Goal: Task Accomplishment & Management: Manage account settings

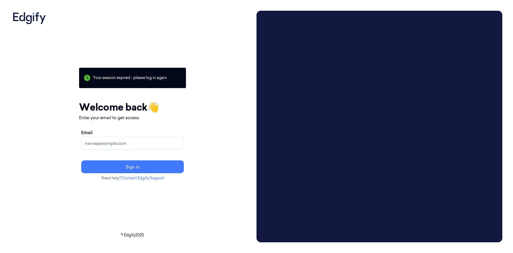
click at [140, 139] on input "Email" at bounding box center [132, 143] width 103 height 13
type input "gvd784@zebra.com"
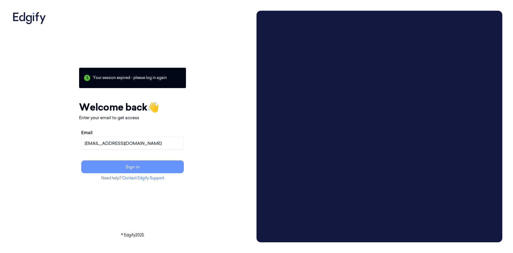
click at [145, 165] on button "Sign in" at bounding box center [132, 166] width 103 height 13
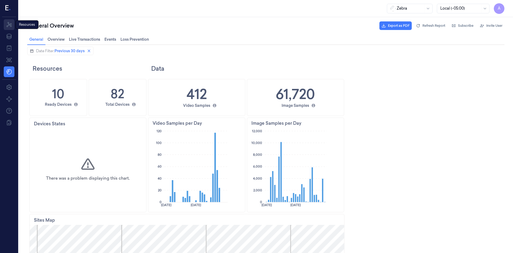
click at [8, 22] on icon at bounding box center [9, 24] width 6 height 6
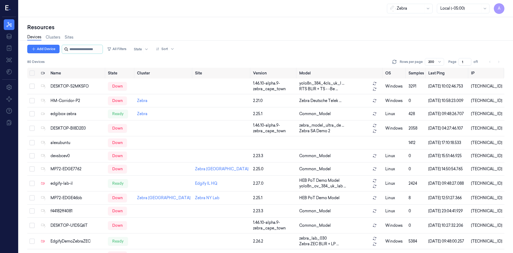
click at [90, 47] on input "string" at bounding box center [85, 49] width 32 height 9
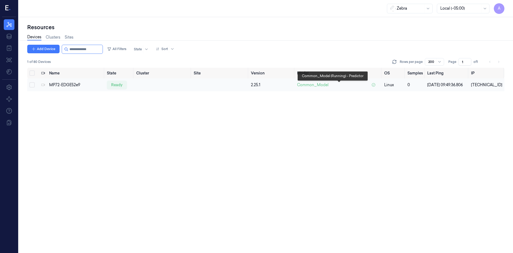
type input "**********"
click at [325, 84] on span "Common_Model" at bounding box center [313, 85] width 32 height 6
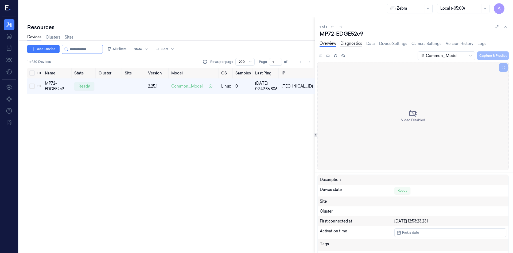
click at [343, 42] on link "Diagnostics" at bounding box center [351, 44] width 22 height 6
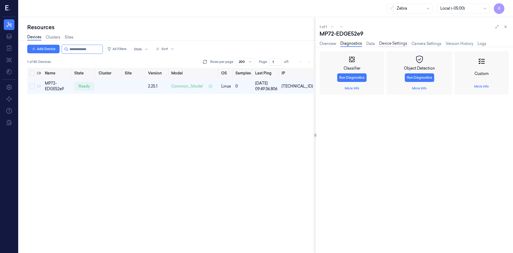
click at [399, 43] on link "Device Settings" at bounding box center [393, 44] width 28 height 6
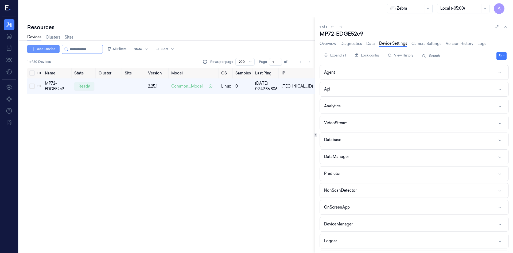
drag, startPoint x: 103, startPoint y: 48, endPoint x: 27, endPoint y: 47, distance: 75.4
click at [27, 47] on div "Add Device All Filters State Sort" at bounding box center [101, 49] width 149 height 9
click at [189, 171] on div "Name State Cluster Site Version Model OS Samples Last Ping IP MP72-EDGE52e9 rea…" at bounding box center [171, 160] width 288 height 185
click at [9, 61] on icon at bounding box center [9, 60] width 6 height 6
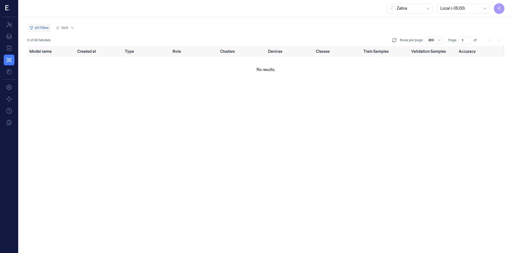
click at [43, 26] on button "All Filters" at bounding box center [39, 28] width 24 height 9
click at [412, 5] on div "Zebra" at bounding box center [410, 8] width 27 height 9
click at [415, 22] on div "HEB" at bounding box center [409, 20] width 39 height 6
click at [9, 26] on icon at bounding box center [9, 24] width 6 height 6
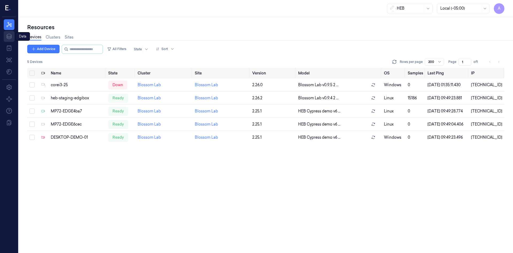
click at [11, 33] on link "Data" at bounding box center [9, 36] width 11 height 11
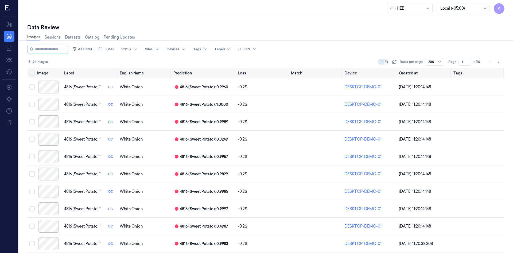
click at [411, 8] on div at bounding box center [410, 9] width 27 height 6
click at [412, 29] on div "Zebra" at bounding box center [409, 29] width 39 height 6
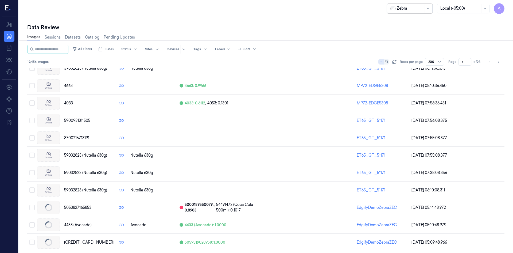
scroll to position [134, 0]
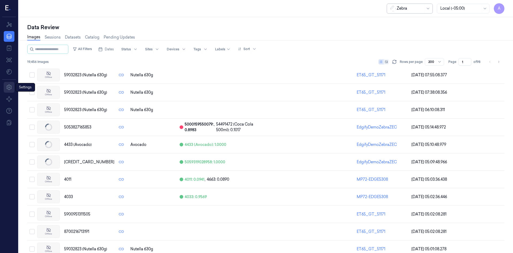
click at [9, 85] on icon at bounding box center [8, 86] width 5 height 5
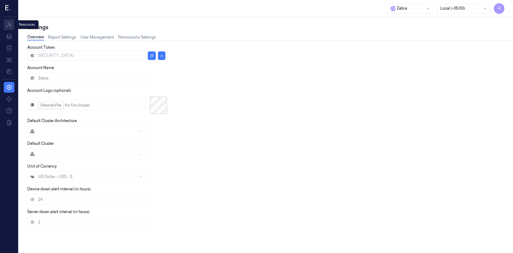
click at [7, 24] on icon at bounding box center [9, 24] width 6 height 6
